Goal: Task Accomplishment & Management: Manage account settings

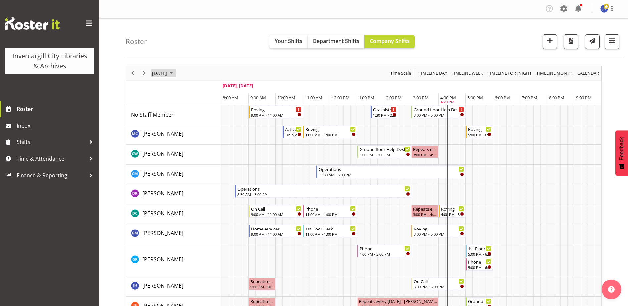
click at [175, 72] on span "October 2025" at bounding box center [171, 73] width 8 height 8
click at [212, 123] on span "10" at bounding box center [212, 124] width 10 height 10
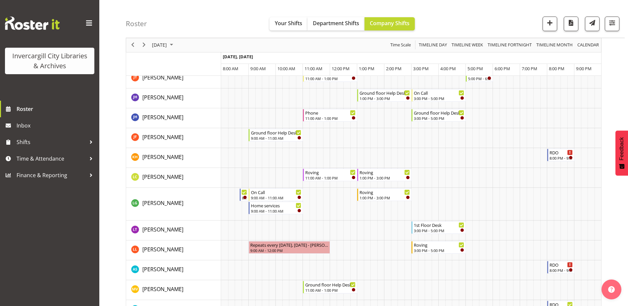
scroll to position [165, 0]
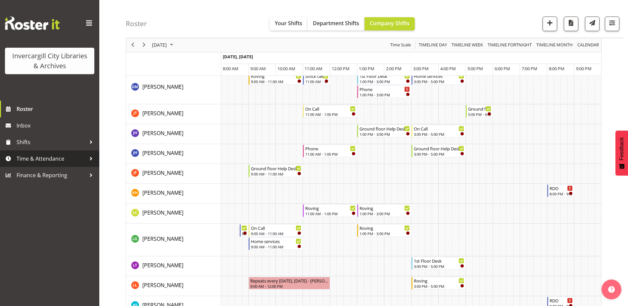
click at [91, 159] on div at bounding box center [91, 159] width 10 height 10
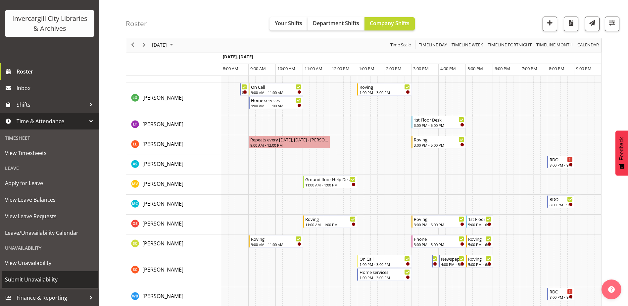
scroll to position [364, 0]
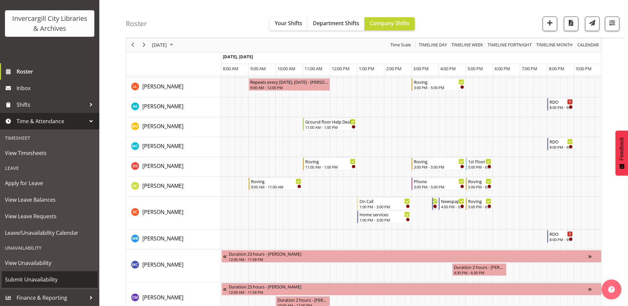
click at [21, 280] on span "Submit Unavailability" at bounding box center [49, 279] width 89 height 10
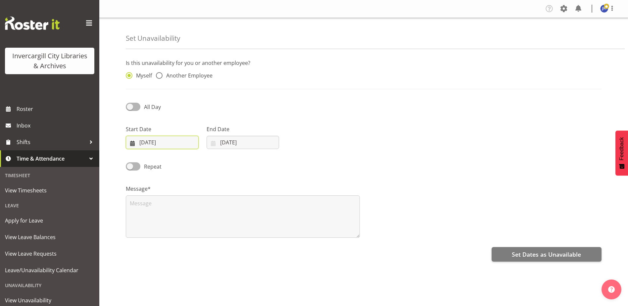
click at [147, 143] on input "07/10/2025" at bounding box center [162, 142] width 73 height 13
click at [206, 211] on span "10" at bounding box center [205, 209] width 5 height 6
type input "10/10/2025"
click at [224, 143] on input "07/10/2025" at bounding box center [243, 142] width 73 height 13
click at [281, 208] on link "10" at bounding box center [285, 208] width 13 height 13
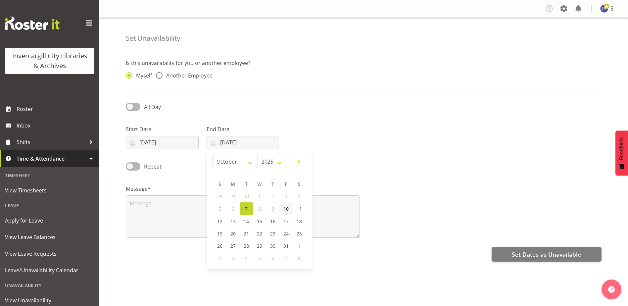
type input "10/10/2025"
click at [132, 105] on span at bounding box center [133, 107] width 15 height 8
click at [130, 105] on input "All Day" at bounding box center [128, 107] width 4 height 4
checkbox input "true"
select select "16"
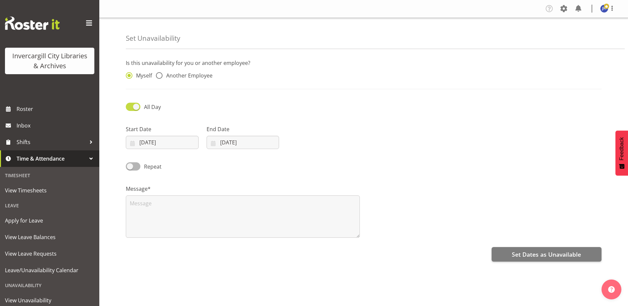
select select "22"
click at [306, 143] on input "16:22" at bounding box center [323, 142] width 73 height 13
click at [332, 160] on select "00 01 02 03 04 05 06 07 08 09 10 11 12 13 14 15 16 17 18 19 20 21 22 23" at bounding box center [332, 159] width 15 height 13
select select "9"
click at [325, 153] on select "00 01 02 03 04 05 06 07 08 09 10 11 12 13 14 15 16 17 18 19 20 21 22 23" at bounding box center [332, 159] width 15 height 13
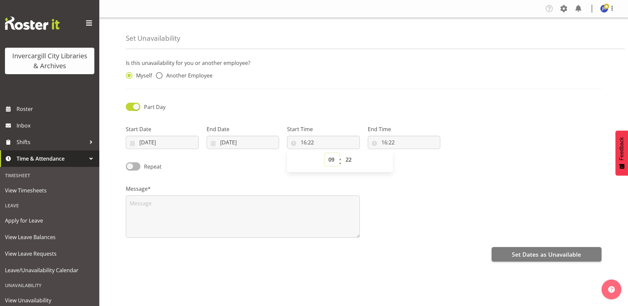
type input "09:22"
click at [347, 157] on select "00 01 02 03 04 05 06 07 08 09 10 11 12 13 14 15 16 17 18 19 20 21 22 23 24 25 2…" at bounding box center [349, 159] width 15 height 13
select select "0"
click at [342, 153] on select "00 01 02 03 04 05 06 07 08 09 10 11 12 13 14 15 16 17 18 19 20 21 22 23 24 25 2…" at bounding box center [349, 159] width 15 height 13
type input "09:00"
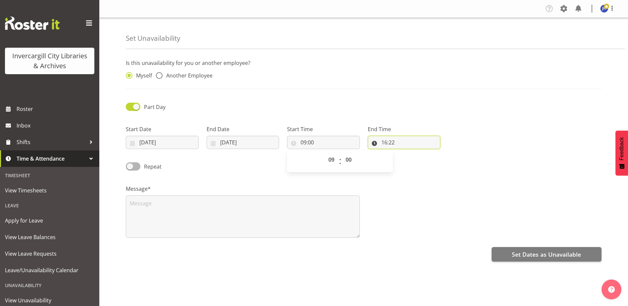
click at [395, 143] on input "16:22" at bounding box center [404, 142] width 73 height 13
click at [414, 162] on select "00 01 02 03 04 05 06 07 08 09 10 11 12 13 14 15 16 17 18 19 20 21 22 23" at bounding box center [412, 159] width 15 height 13
select select "0"
click at [405, 153] on select "00 01 02 03 04 05 06 07 08 09 10 11 12 13 14 15 16 17 18 19 20 21 22 23" at bounding box center [412, 159] width 15 height 13
type input "00:22"
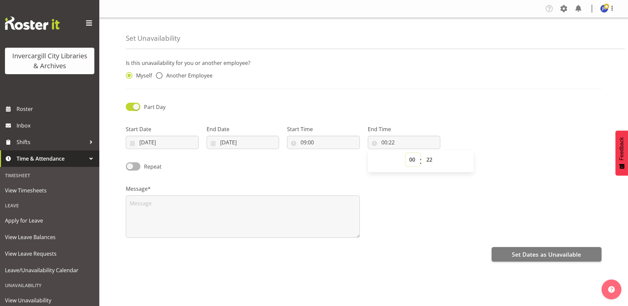
click at [411, 159] on select "00 01 02 03 04 05 06 07 08 09 10 11 12 13 14 15 16 17 18 19 20 21 22 23" at bounding box center [412, 159] width 15 height 13
select select "10"
click at [405, 153] on select "00 01 02 03 04 05 06 07 08 09 10 11 12 13 14 15 16 17 18 19 20 21 22 23" at bounding box center [412, 159] width 15 height 13
type input "10:22"
click at [430, 159] on select "00 01 02 03 04 05 06 07 08 09 10 11 12 13 14 15 16 17 18 19 20 21 22 23 24 25 2…" at bounding box center [430, 159] width 15 height 13
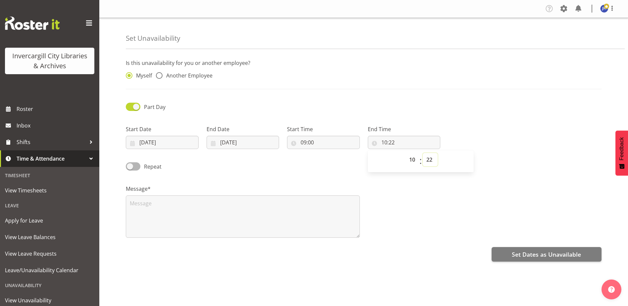
select select "0"
click at [423, 153] on select "00 01 02 03 04 05 06 07 08 09 10 11 12 13 14 15 16 17 18 19 20 21 22 23 24 25 2…" at bounding box center [430, 159] width 15 height 13
type input "10:00"
click at [205, 209] on textarea at bounding box center [243, 216] width 234 height 42
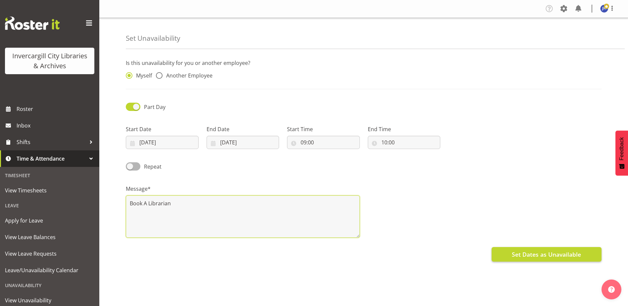
type textarea "Book A Librarian"
click at [532, 255] on span "Set Dates as Unavailable" at bounding box center [546, 254] width 69 height 9
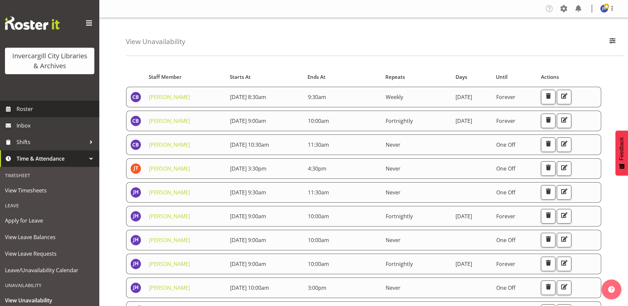
click at [23, 109] on span "Roster" at bounding box center [56, 109] width 79 height 10
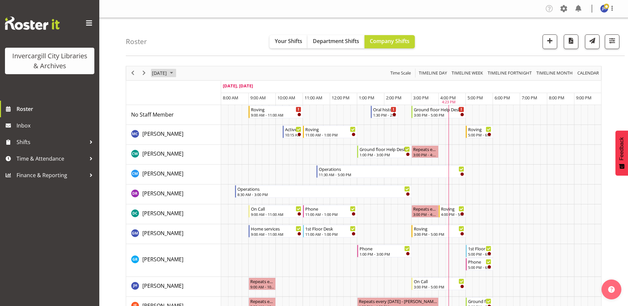
click at [175, 73] on span "October 2025" at bounding box center [171, 73] width 8 height 8
click at [211, 125] on span "10" at bounding box center [212, 124] width 10 height 10
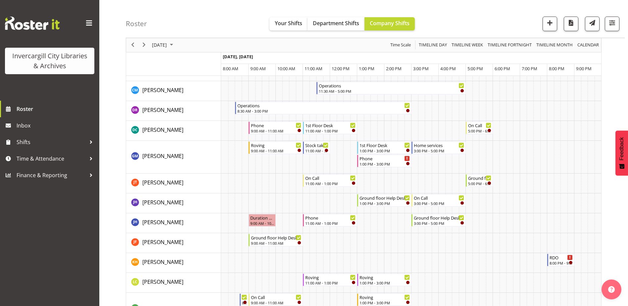
scroll to position [99, 0]
